Goal: Check status: Check status

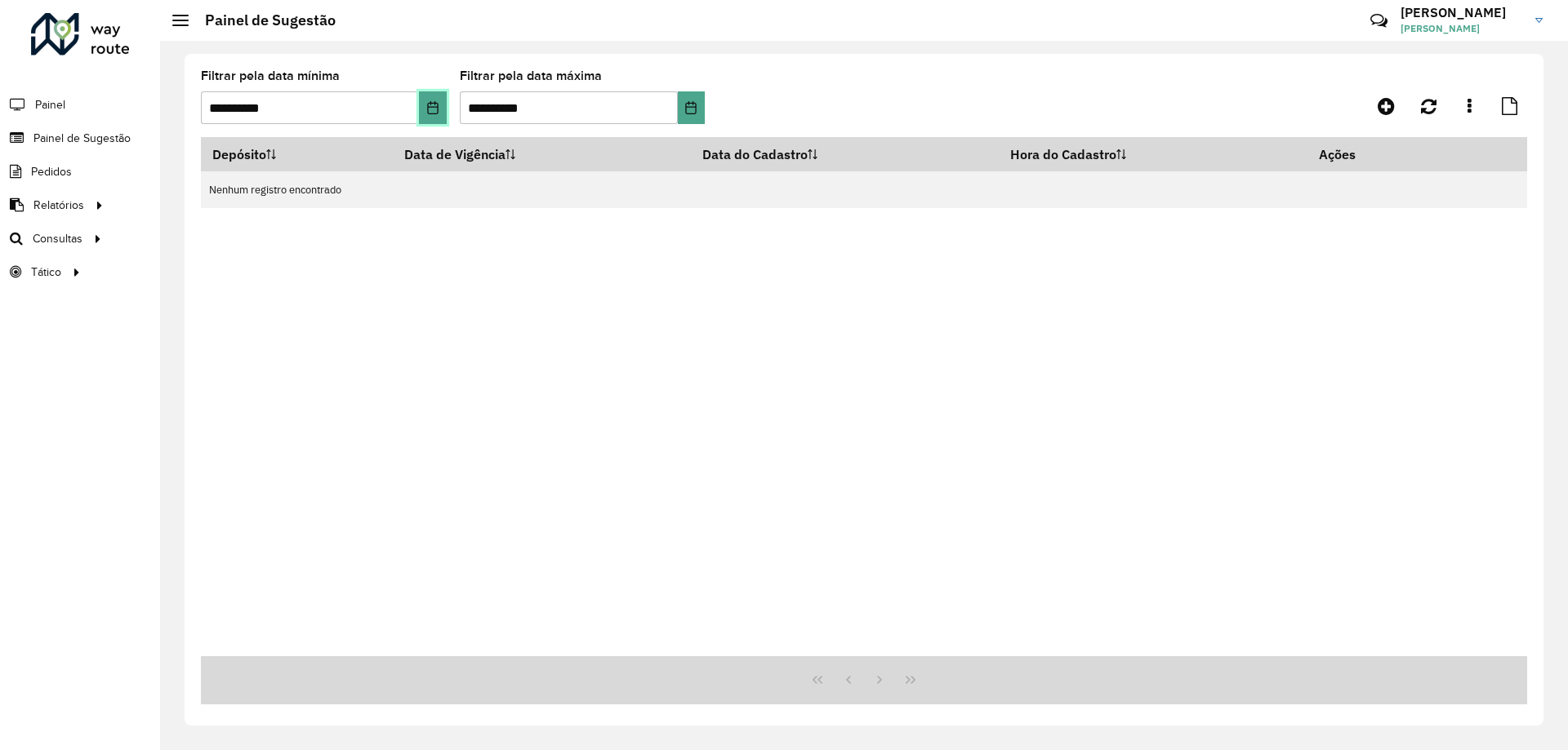
click at [444, 110] on button "Choose Date" at bounding box center [432, 107] width 27 height 33
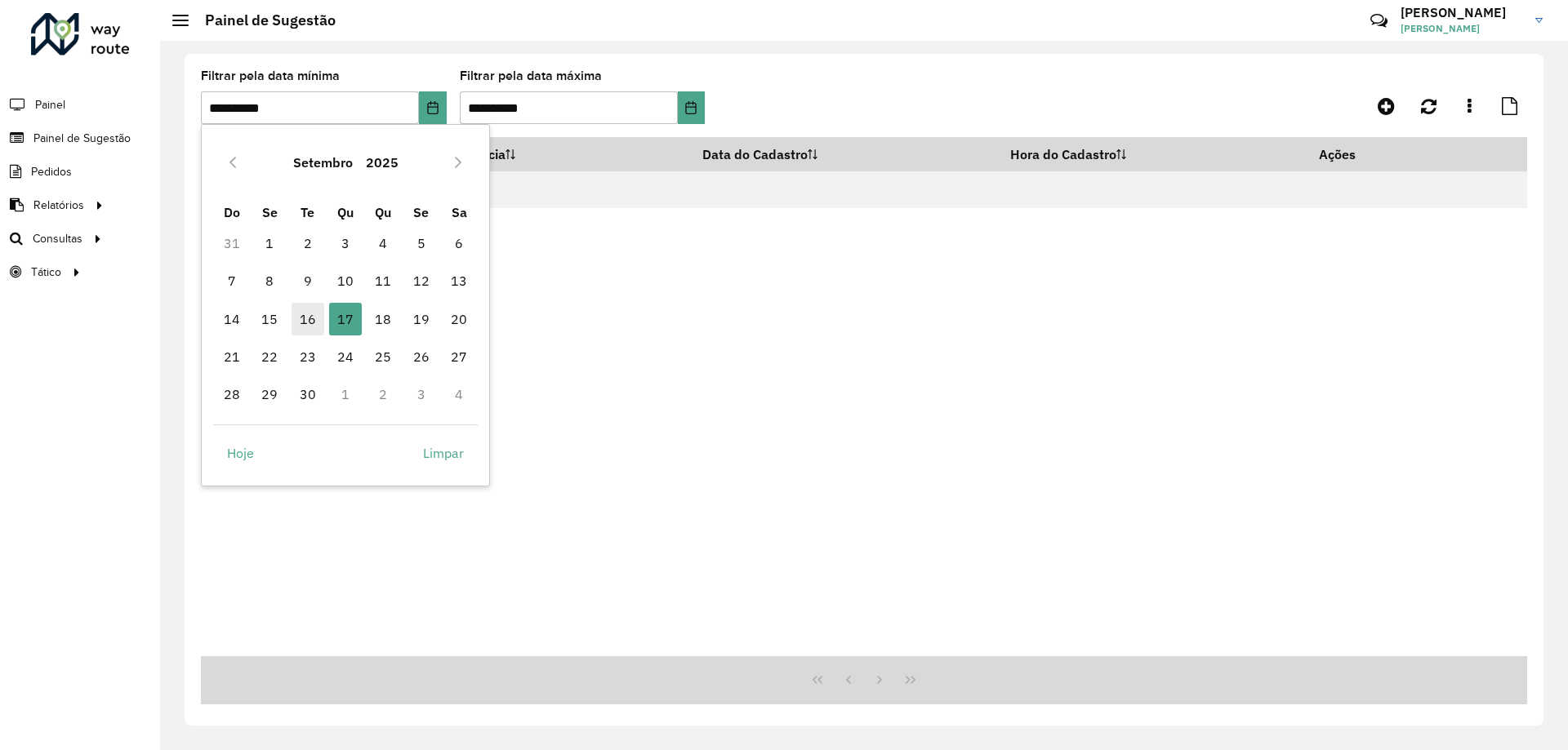
click at [304, 310] on span "16" at bounding box center [308, 319] width 33 height 33
type input "**********"
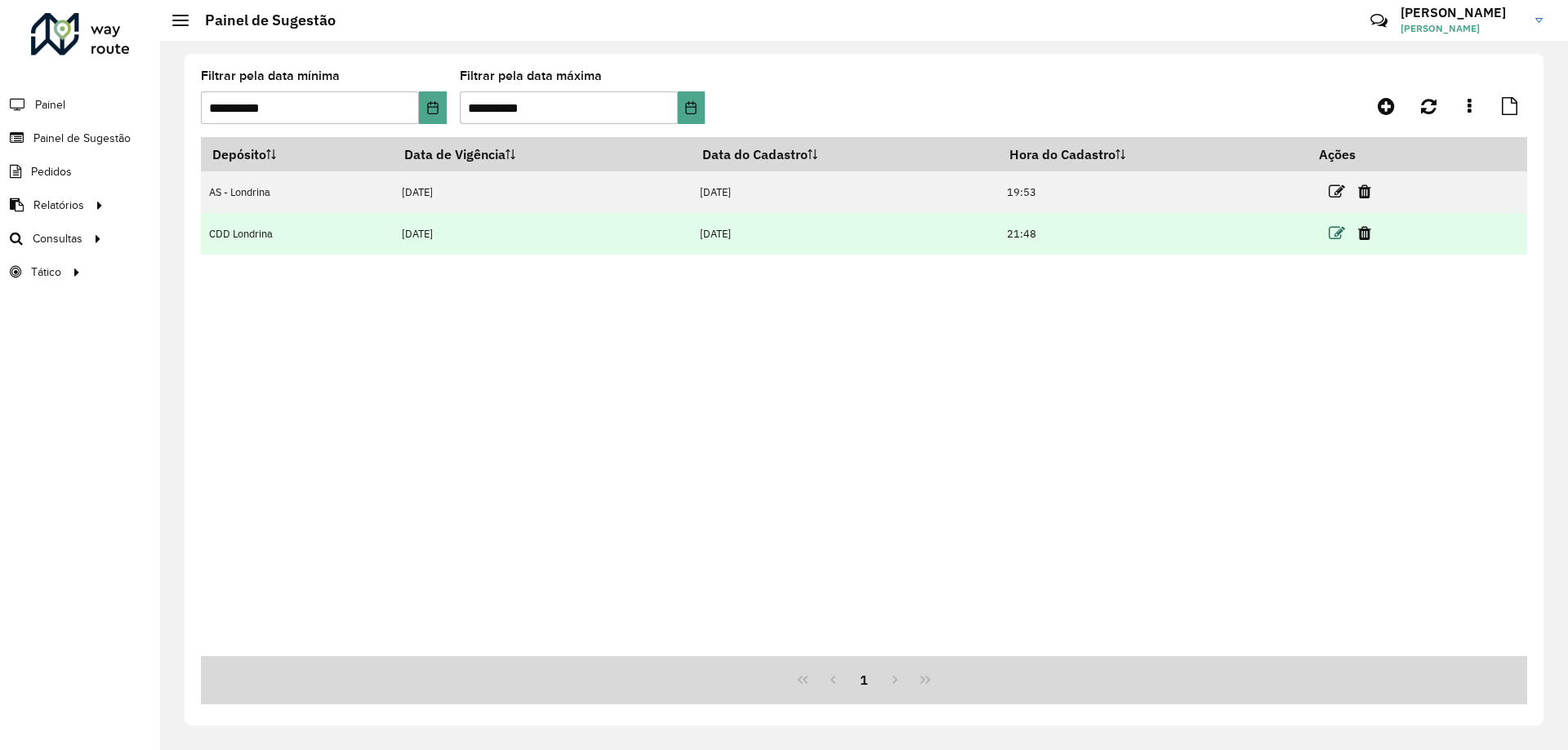
click at [1343, 233] on icon at bounding box center [1336, 234] width 16 height 16
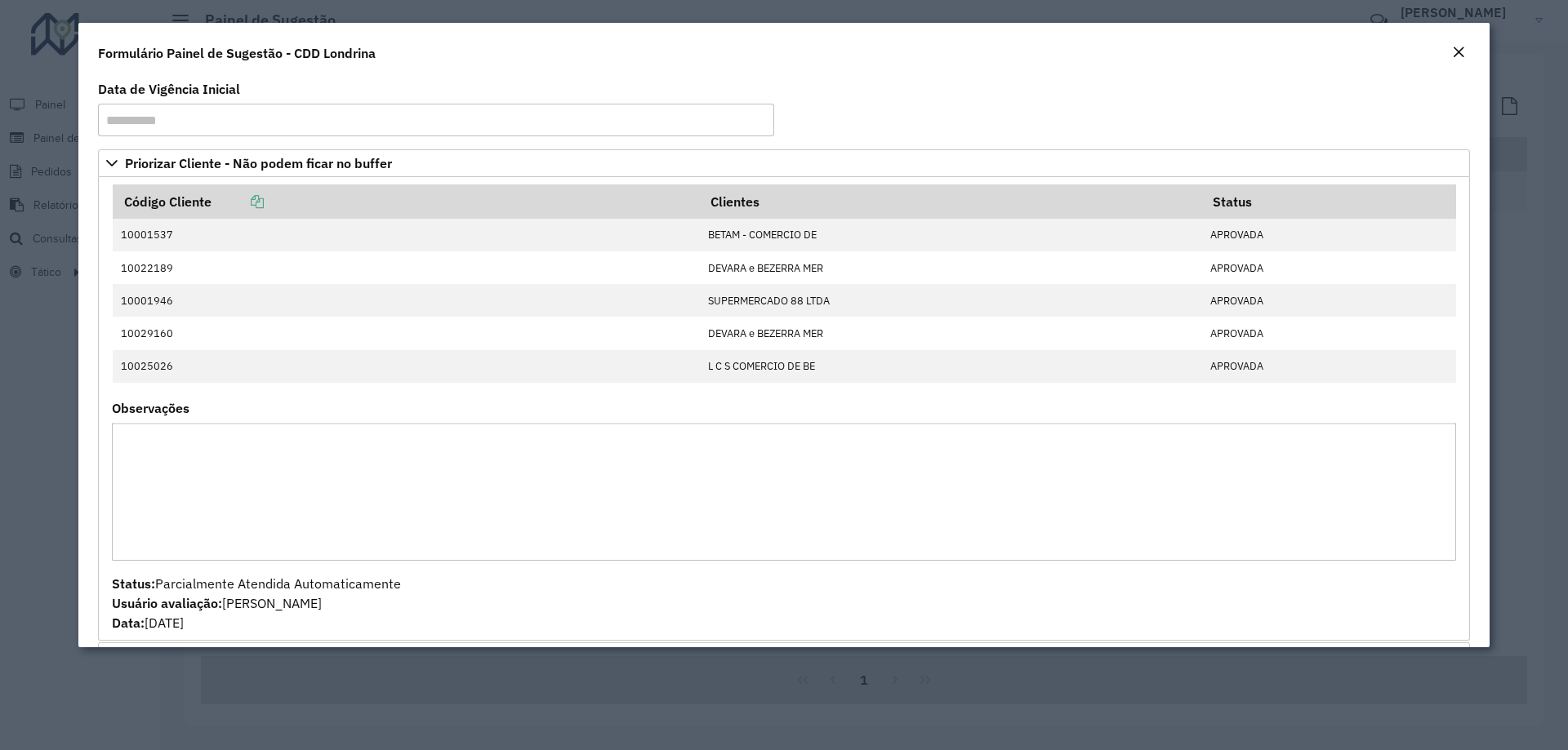
click at [1449, 52] on button "Close" at bounding box center [1458, 52] width 23 height 21
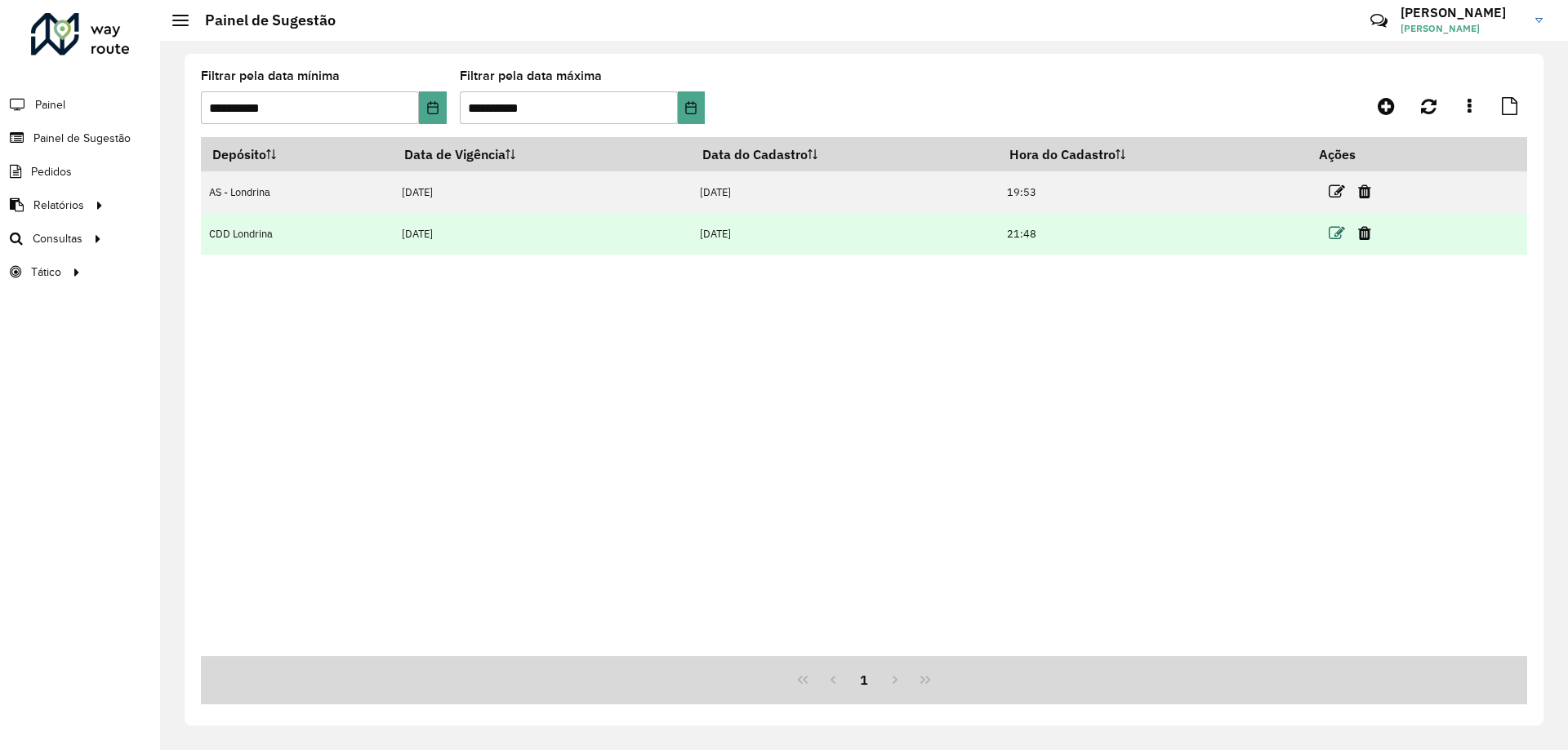
click at [1336, 234] on icon at bounding box center [1336, 234] width 16 height 16
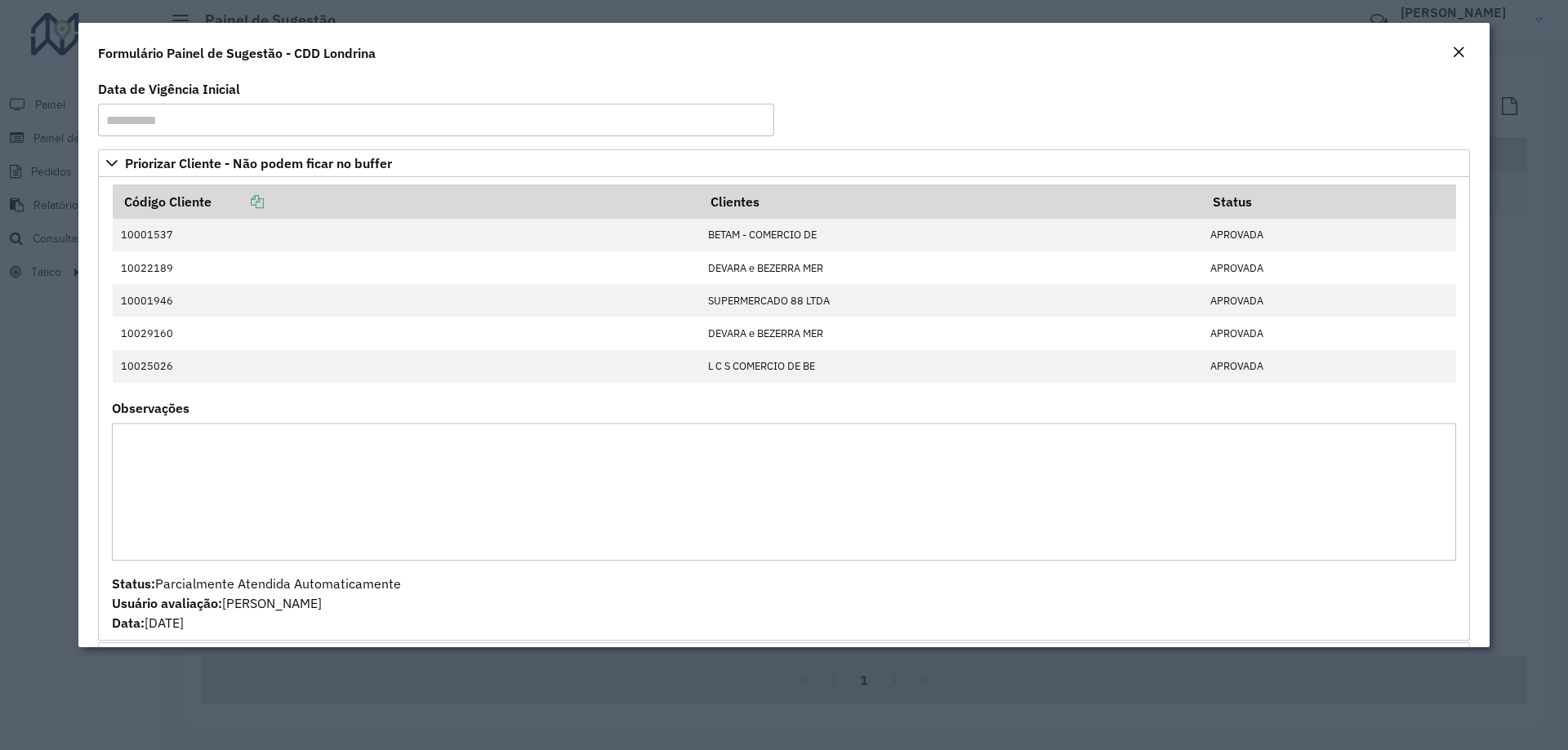
drag, startPoint x: 531, startPoint y: 54, endPoint x: 553, endPoint y: 25, distance: 36.4
click at [531, 54] on div "Formulário Painel de Sugestão - CDD Londrina" at bounding box center [784, 49] width 1412 height 53
click at [26, 394] on modal-container "**********" at bounding box center [784, 375] width 1568 height 750
click at [1453, 53] on em "Close" at bounding box center [1458, 51] width 13 height 13
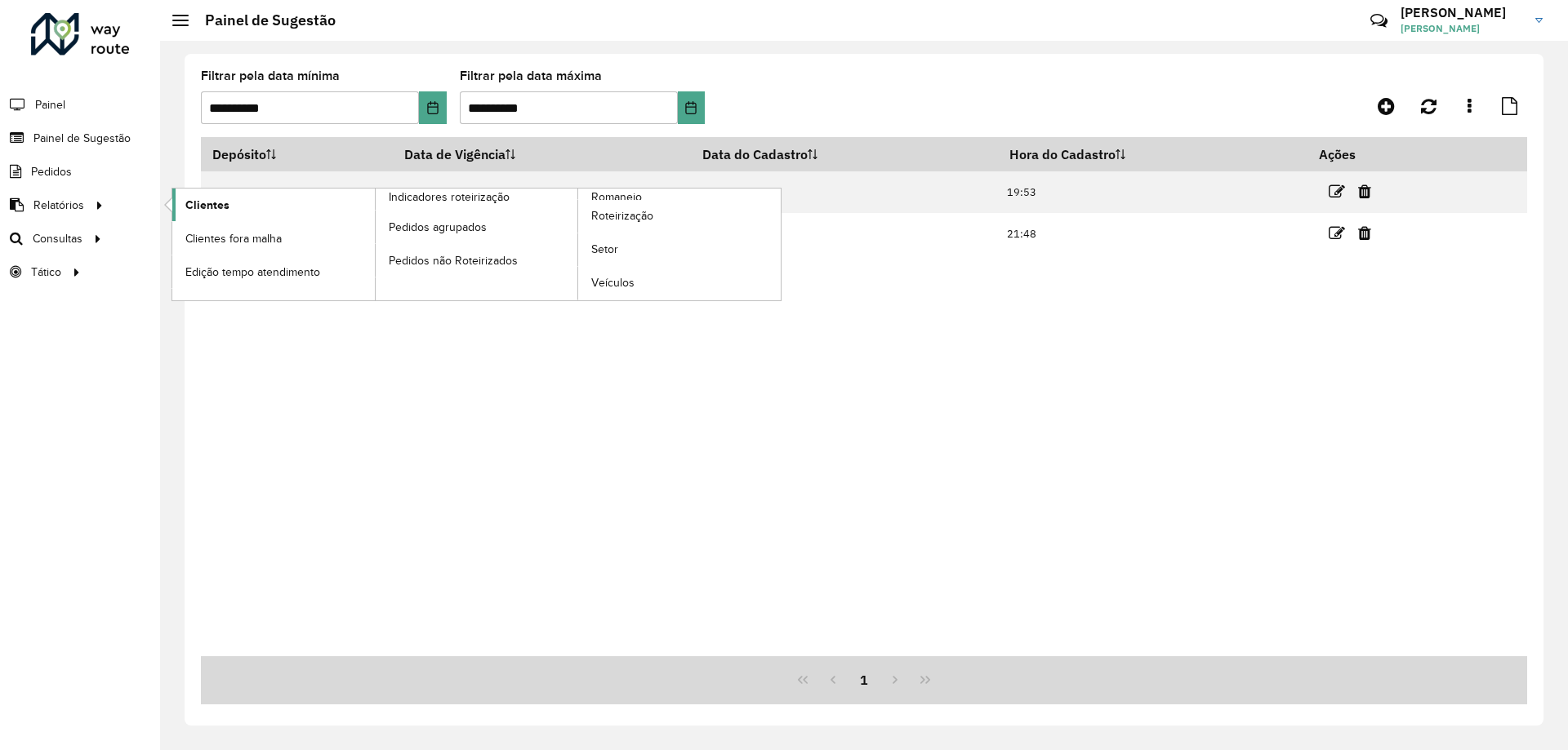
click at [250, 190] on link "Clientes" at bounding box center [273, 205] width 203 height 33
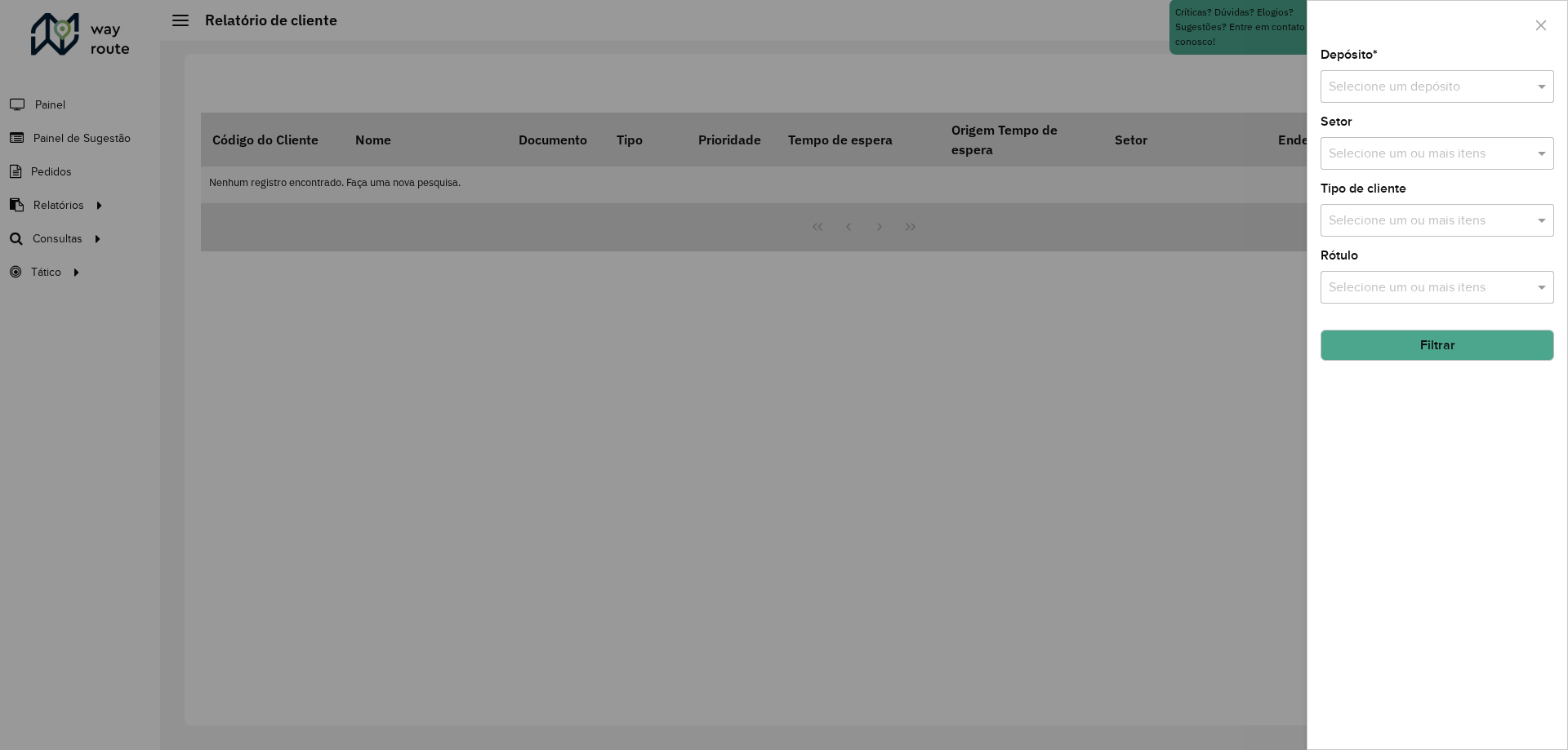
click at [1363, 92] on input "text" at bounding box center [1421, 87] width 184 height 20
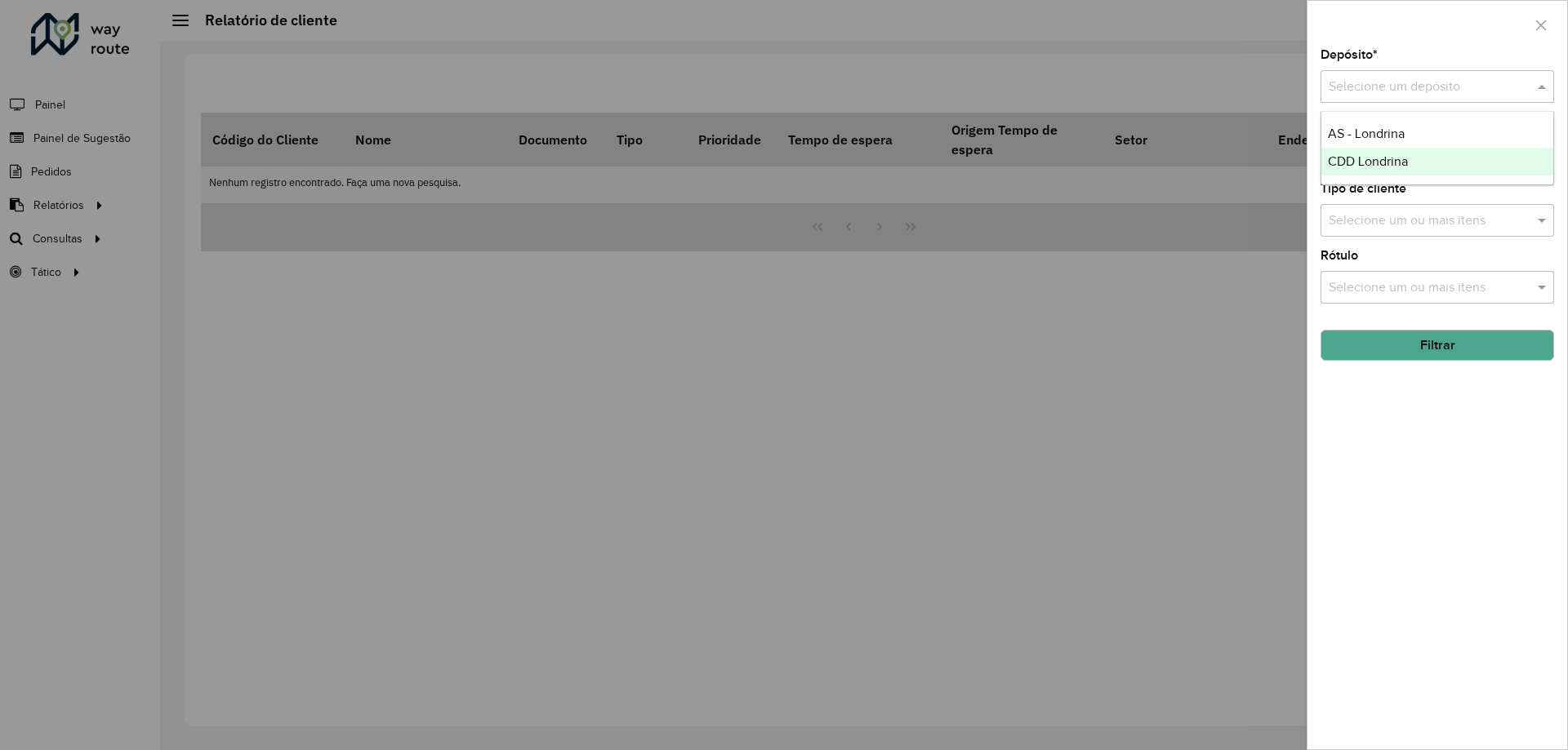
click at [1362, 163] on span "CDD Londrina" at bounding box center [1367, 161] width 80 height 14
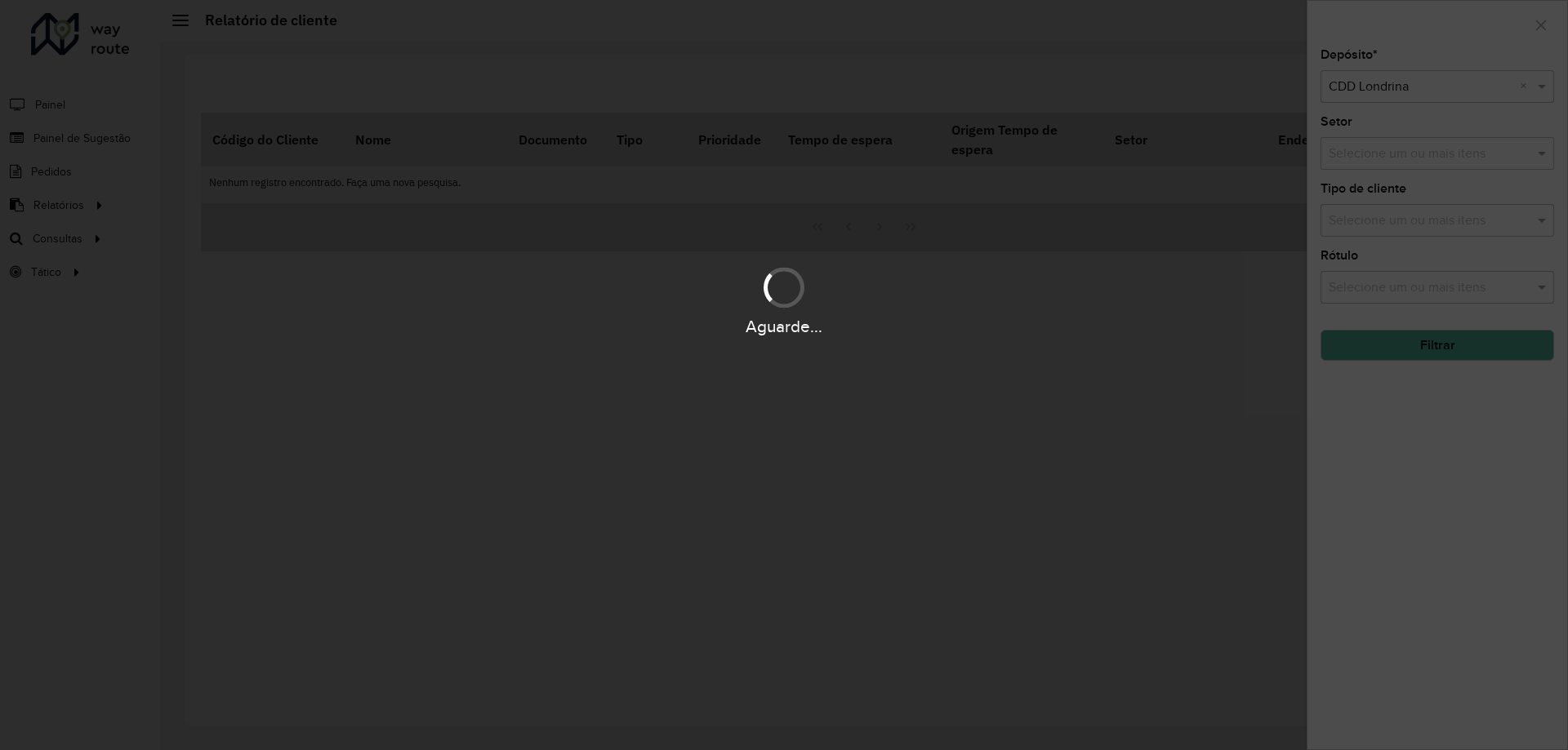
click at [1383, 342] on div "Aguarde..." at bounding box center [784, 375] width 1568 height 750
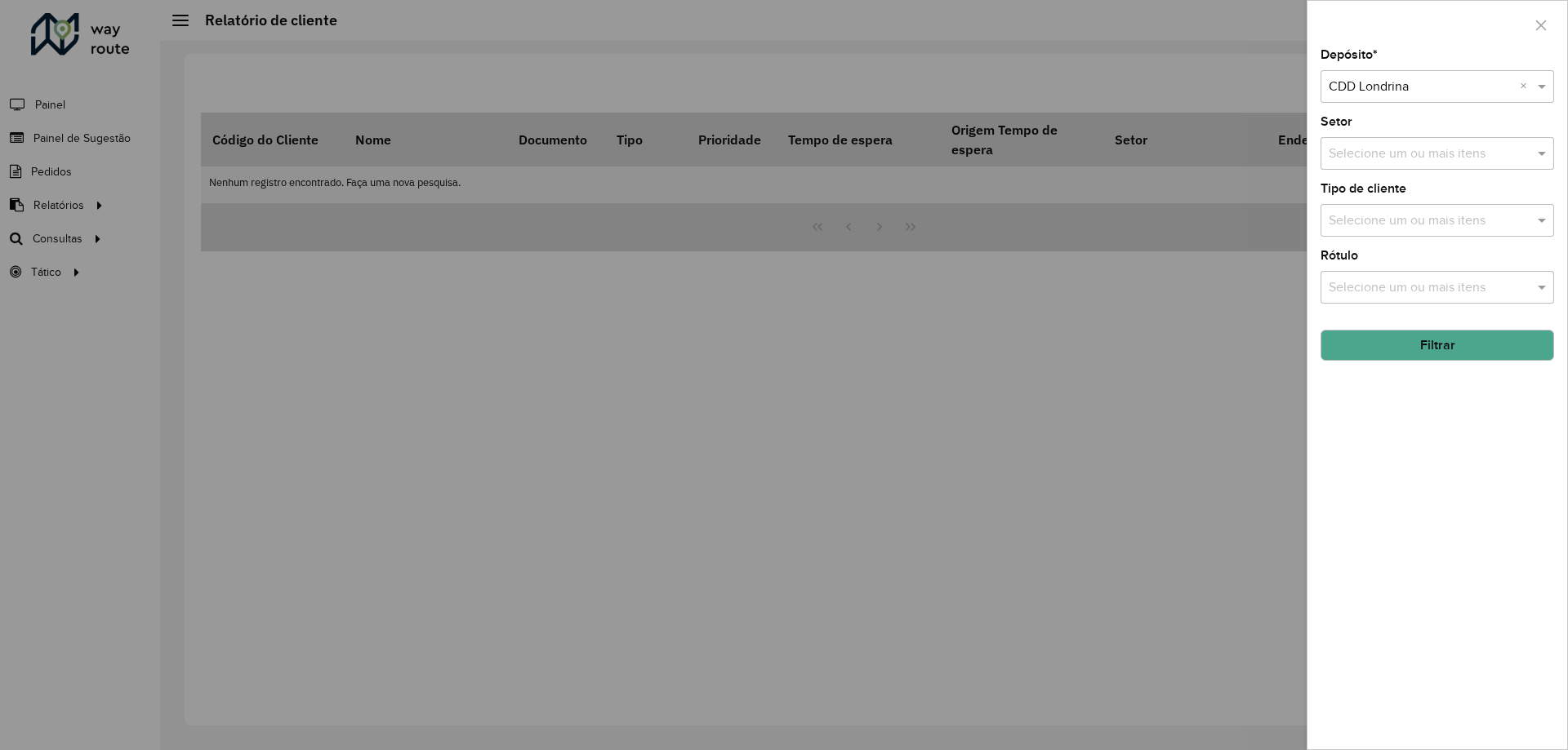
click at [1383, 342] on button "Filtrar" at bounding box center [1437, 344] width 234 height 31
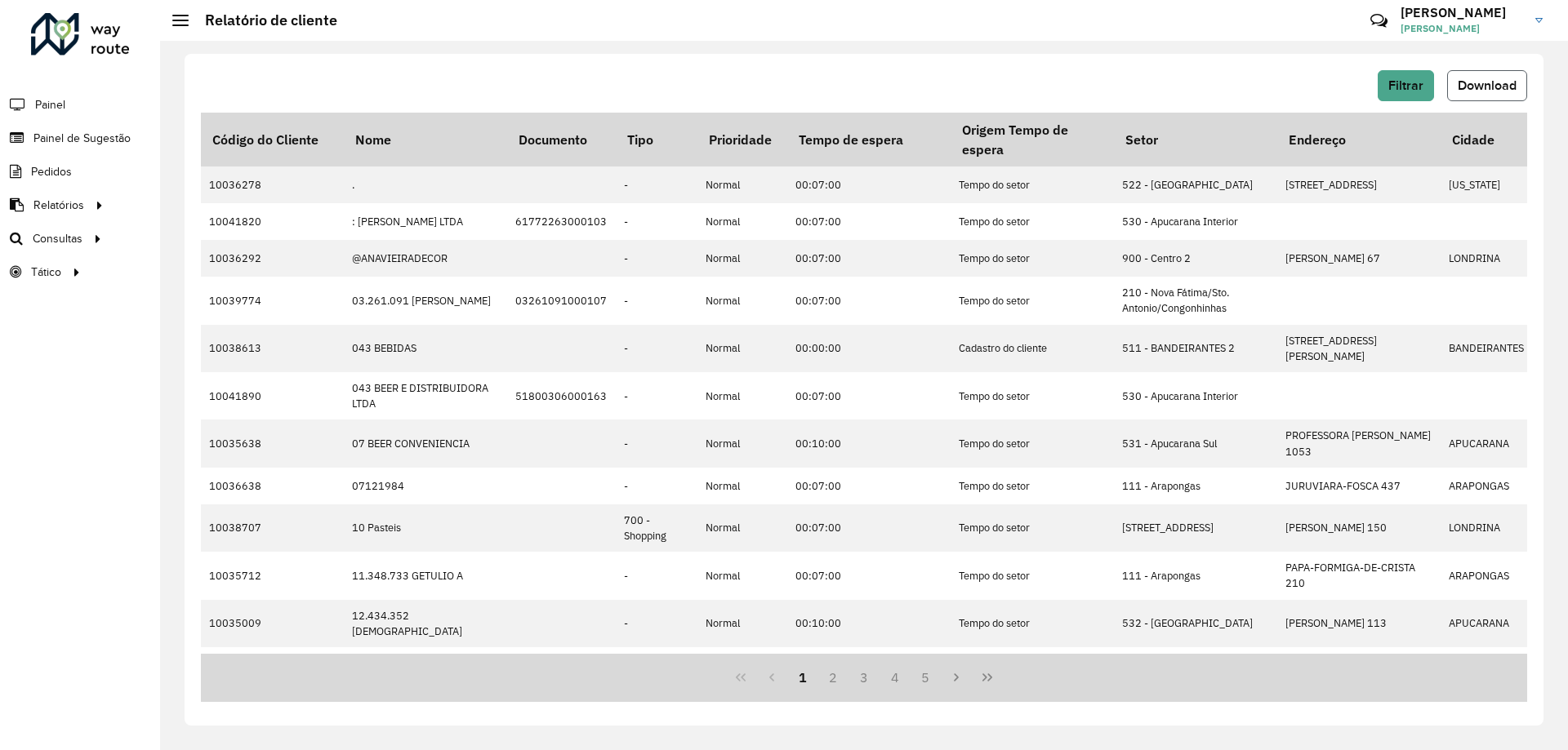
click at [1487, 85] on span "Download" at bounding box center [1487, 85] width 58 height 14
click at [45, 128] on link "Painel de Sugestão" at bounding box center [67, 138] width 136 height 33
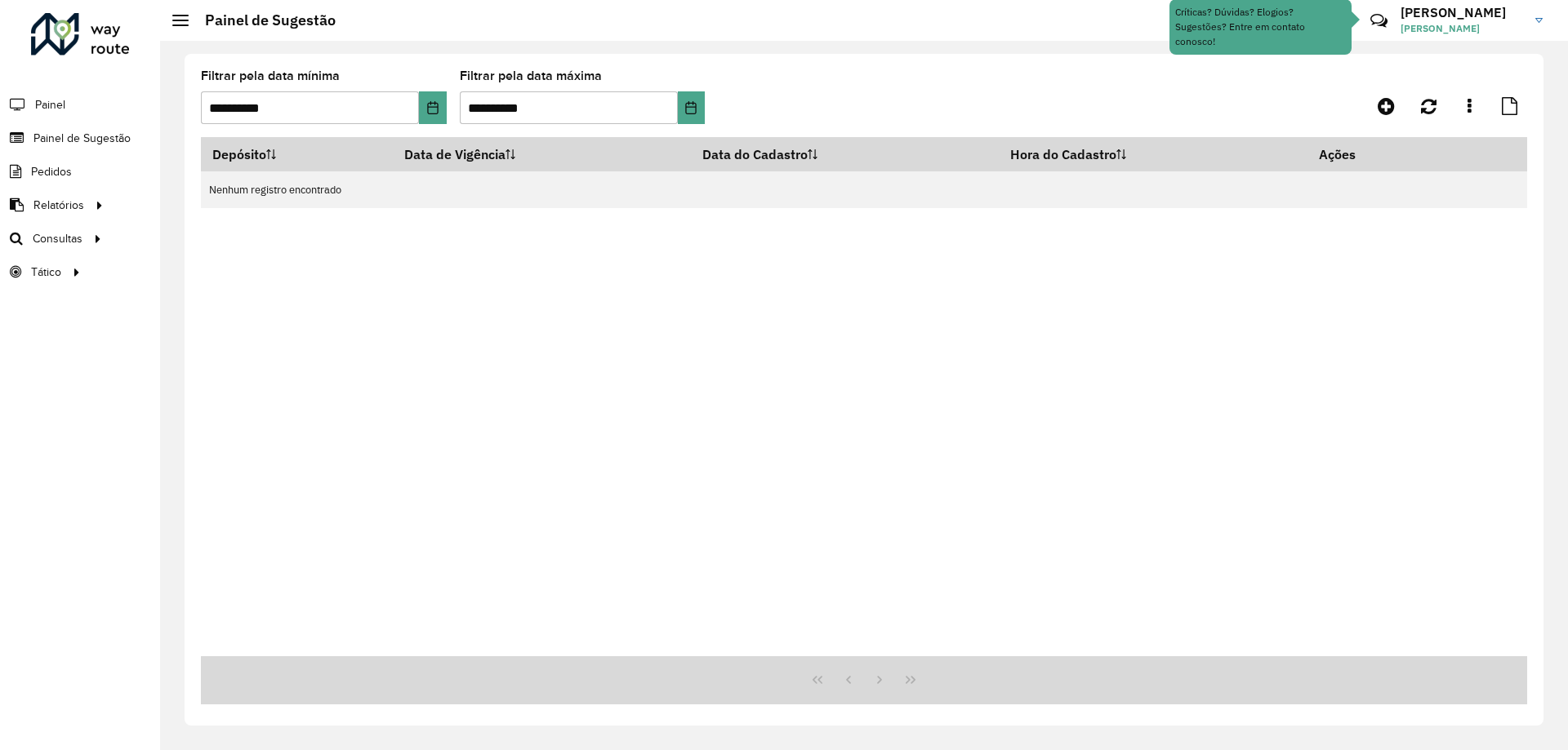
click at [1127, 350] on div "Depósito Data de Vigência Data do Cadastro Hora do Cadastro Ações Nenhum regist…" at bounding box center [864, 397] width 1326 height 519
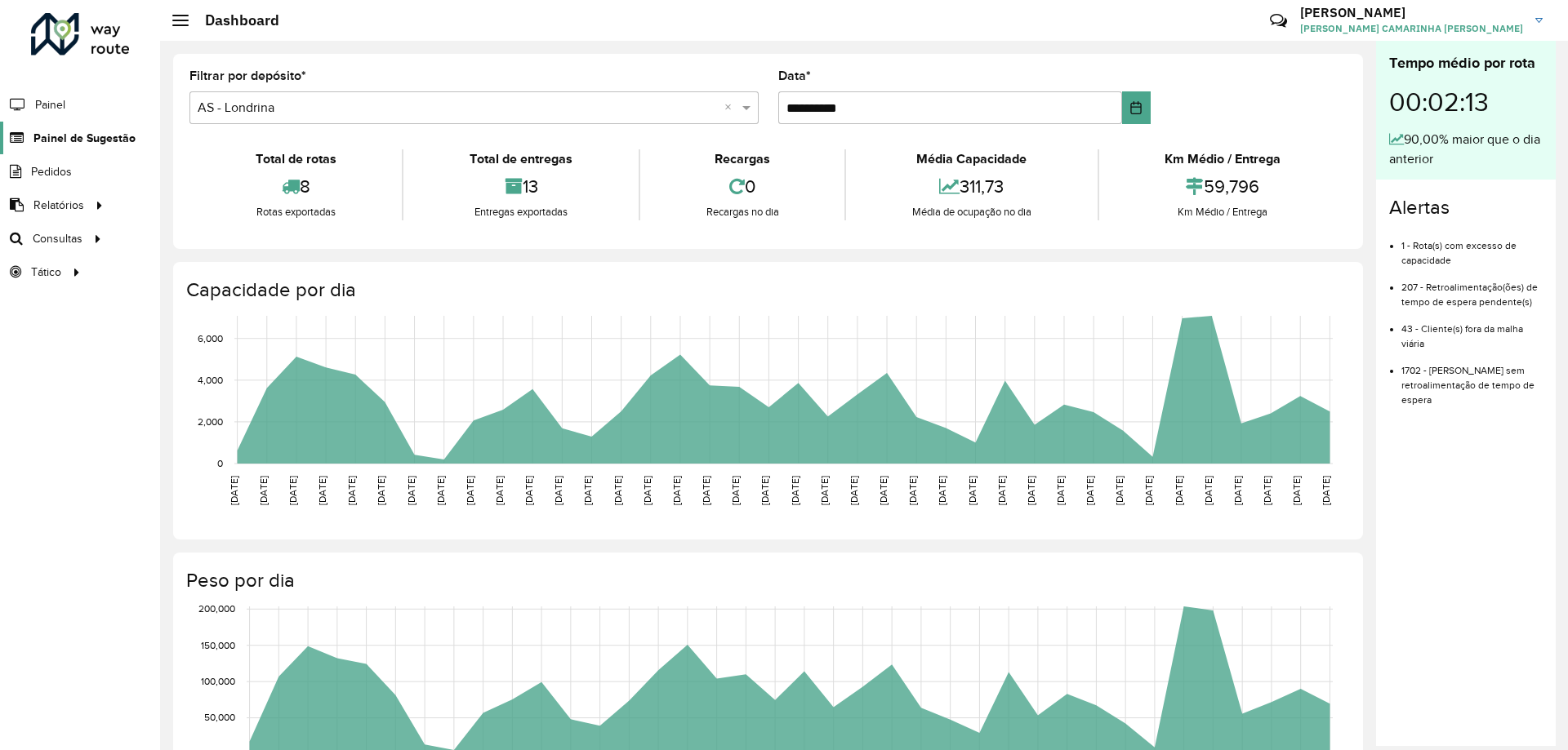
click at [100, 140] on span "Painel de Sugestão" at bounding box center [84, 138] width 102 height 17
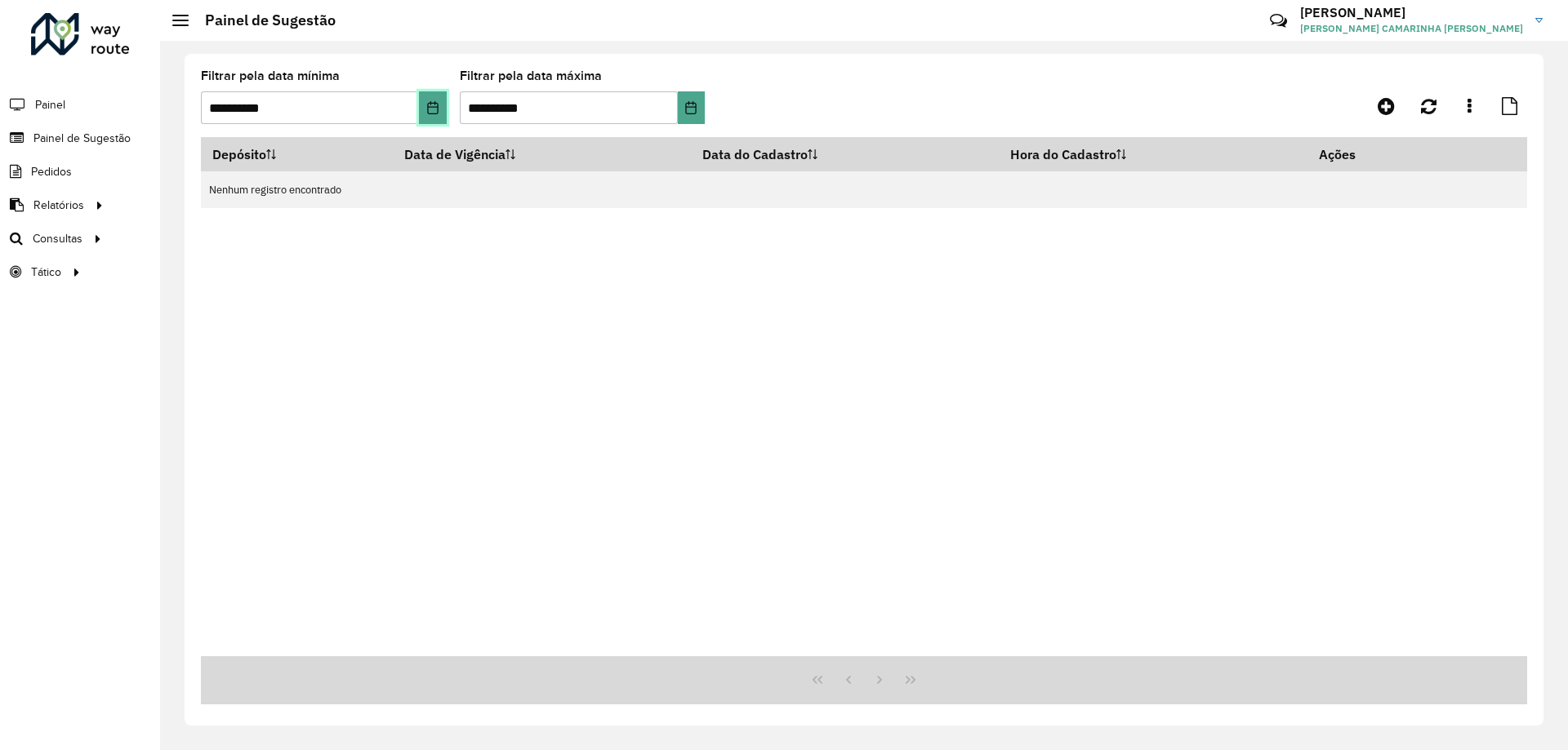
click at [432, 107] on icon "Choose Date" at bounding box center [432, 107] width 11 height 13
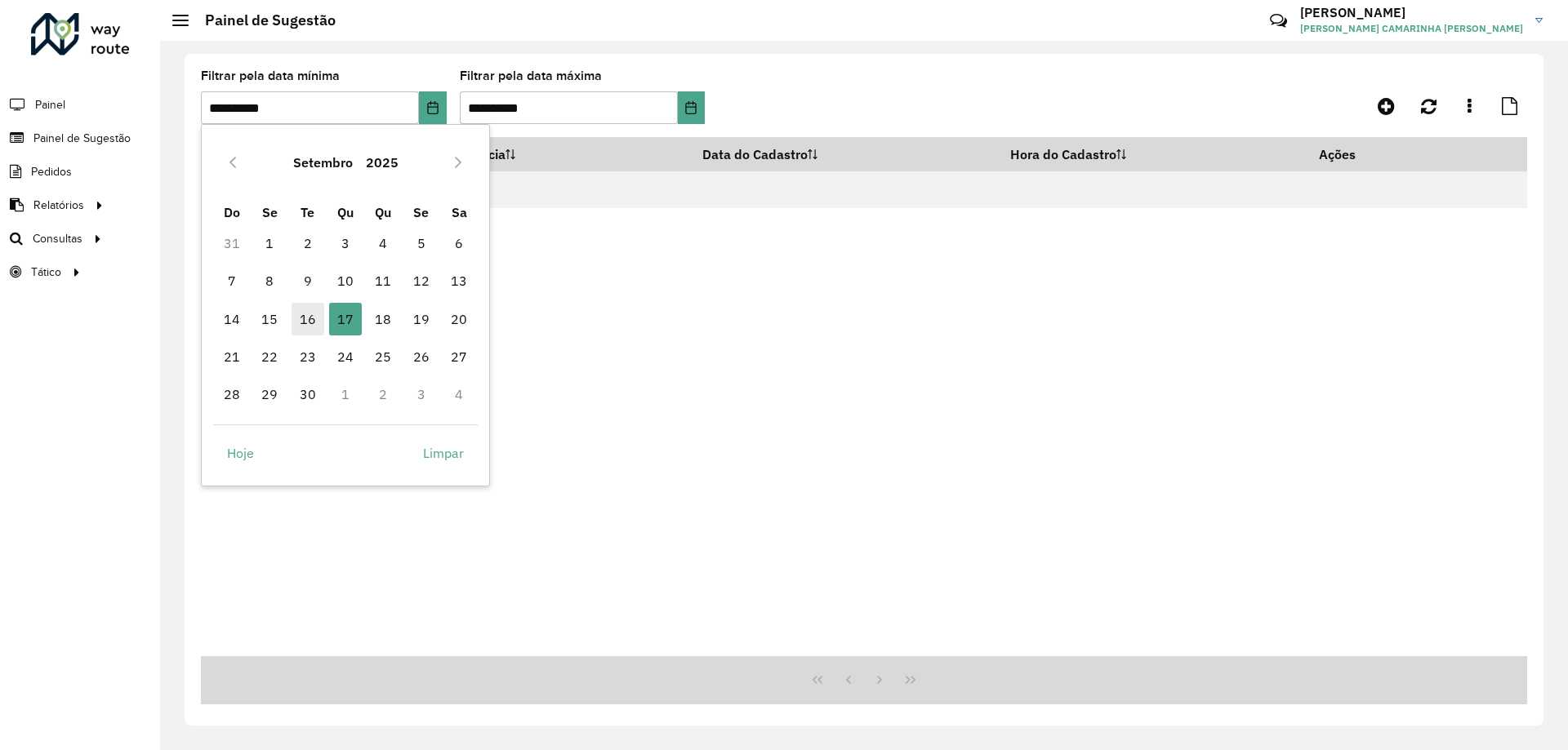
click at [310, 310] on span "16" at bounding box center [308, 319] width 33 height 33
type input "**********"
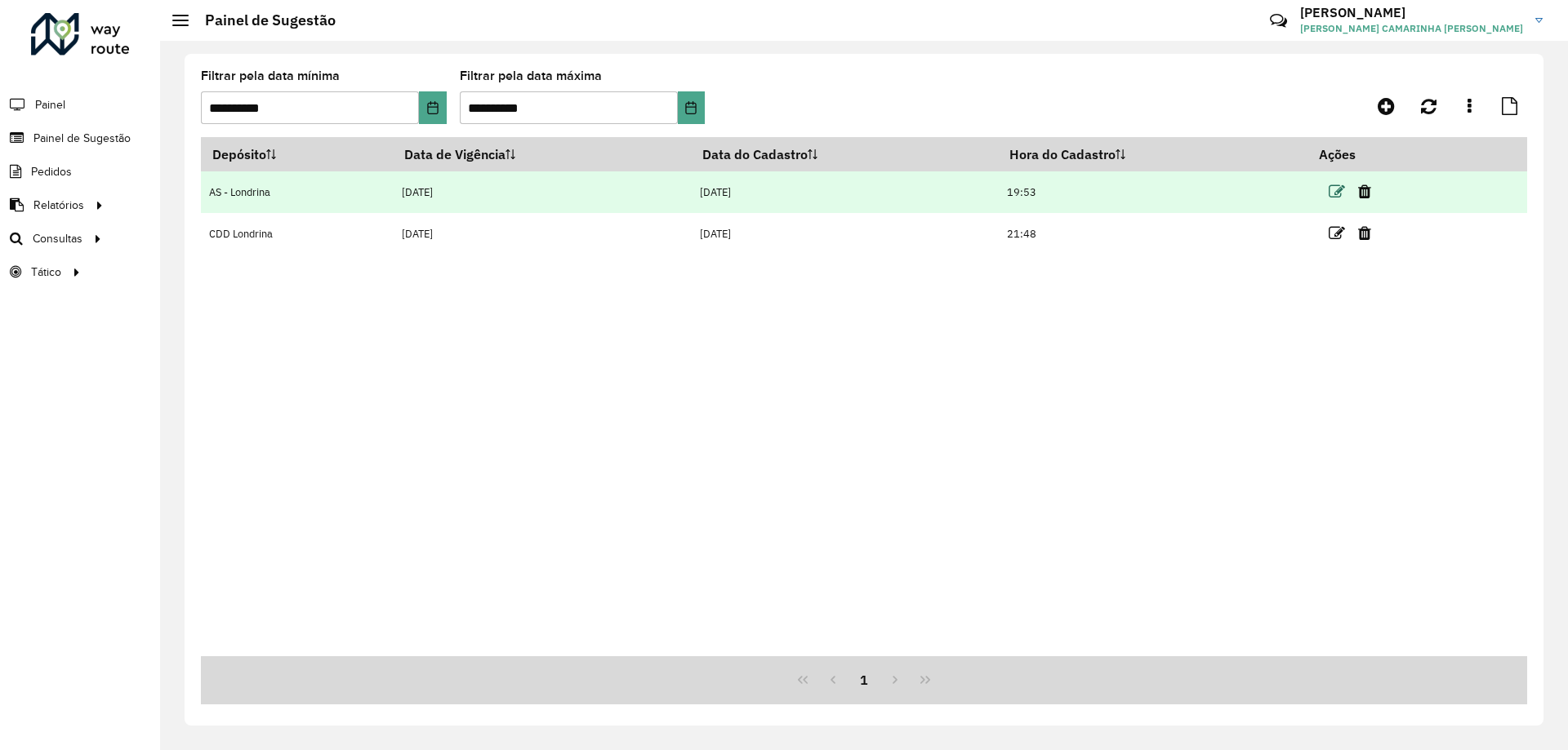
click at [1338, 190] on icon at bounding box center [1336, 192] width 16 height 16
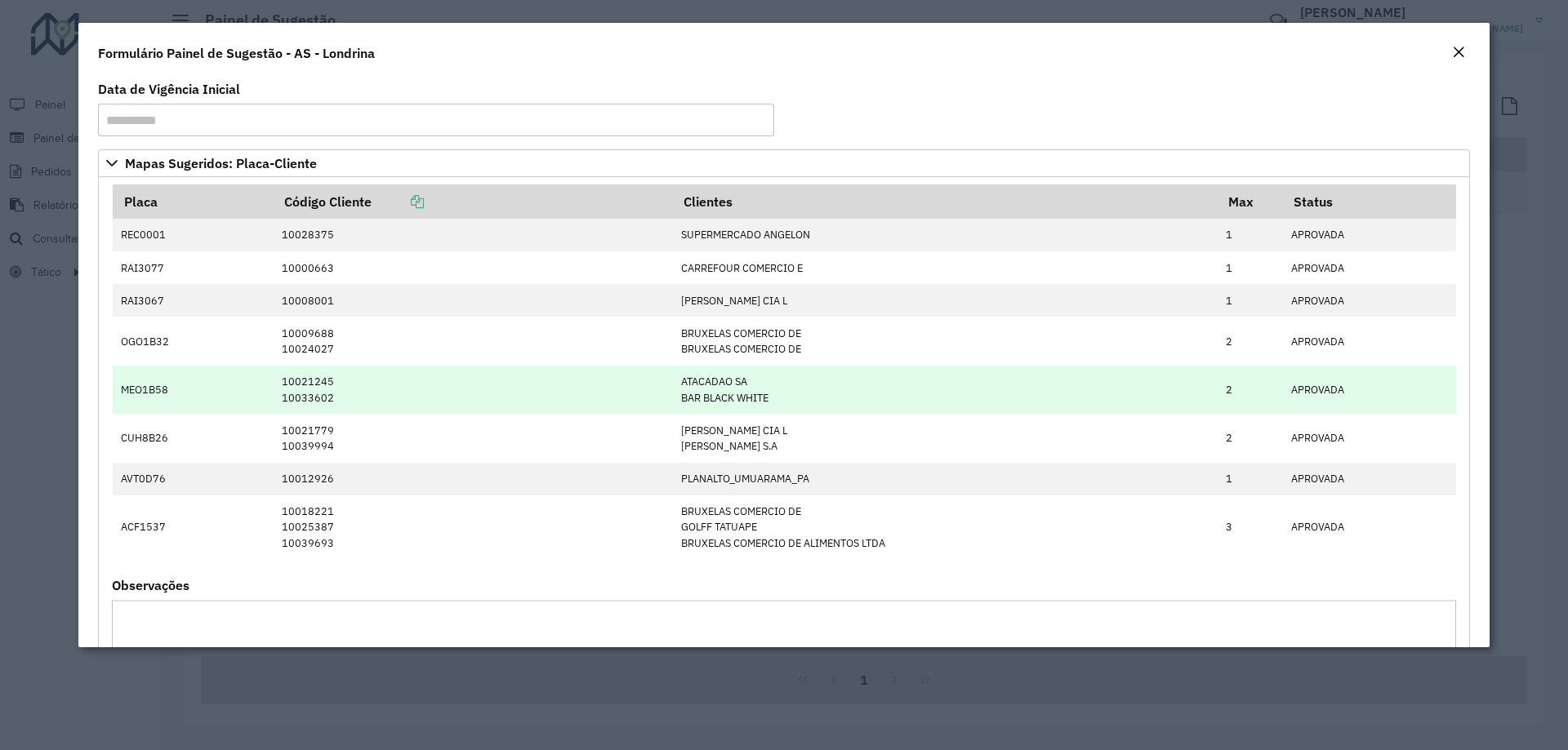
drag, startPoint x: 773, startPoint y: 398, endPoint x: 122, endPoint y: 390, distance: 651.0
click at [122, 390] on tr "MEO1B58 10021245 10033602 ATACADAO [PERSON_NAME] WHITE 2 APROVADA" at bounding box center [784, 390] width 1343 height 48
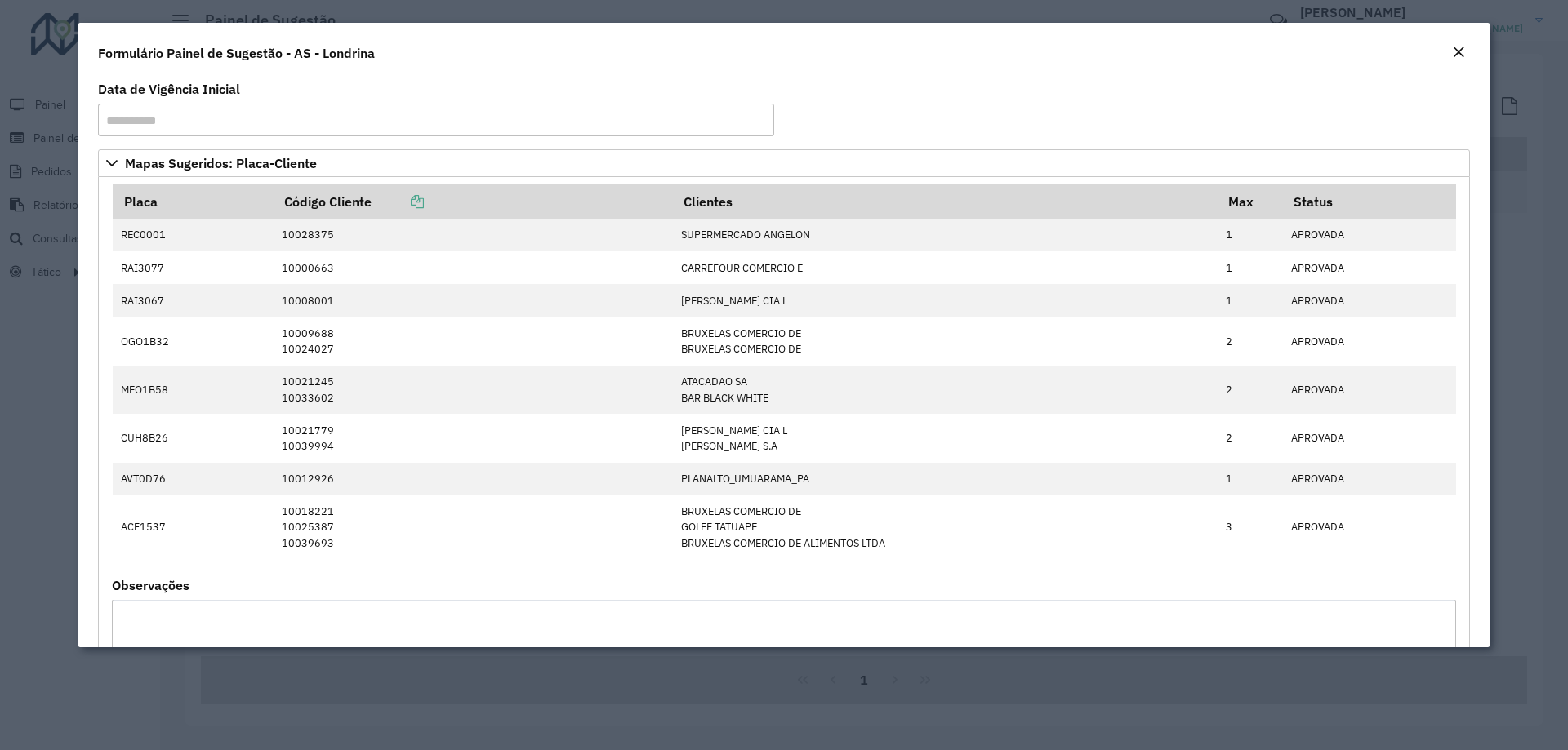
click at [1464, 47] on em "Close" at bounding box center [1458, 51] width 13 height 13
